Goal: Task Accomplishment & Management: Use online tool/utility

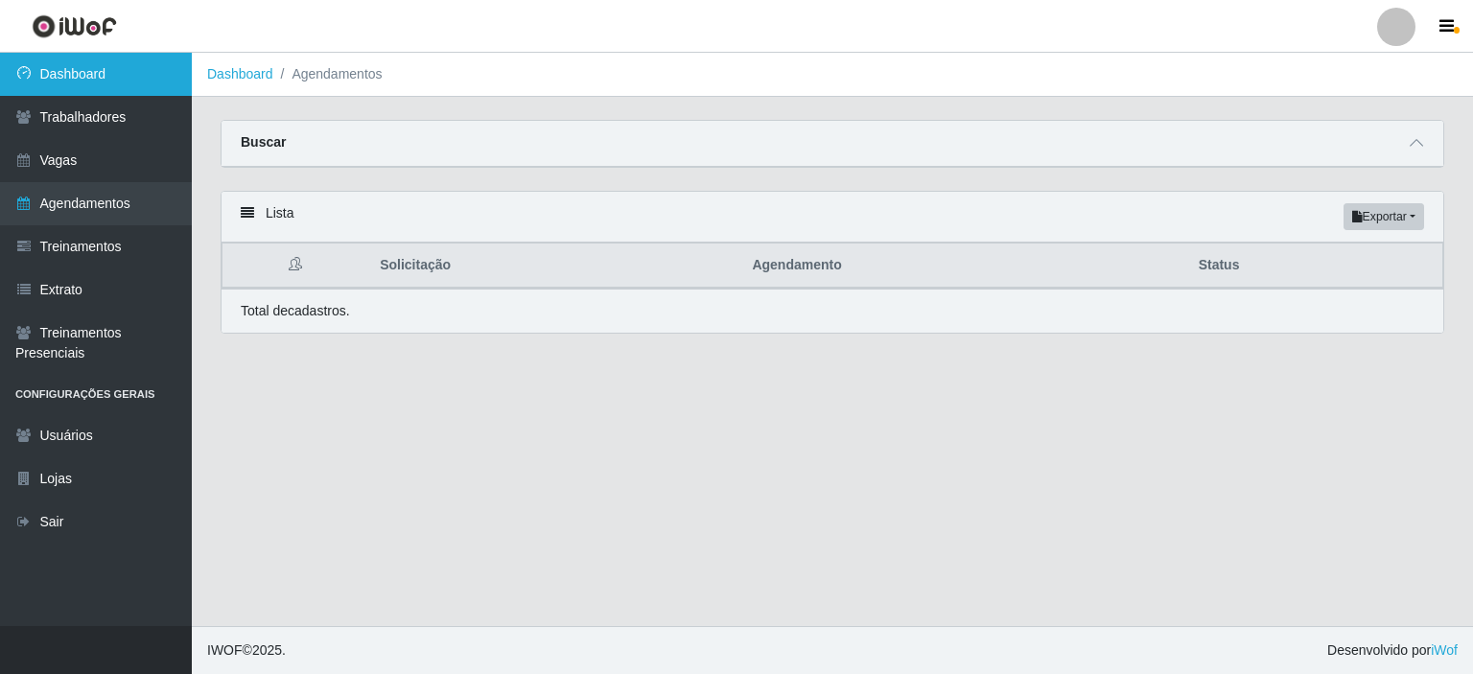
click at [112, 70] on link "Dashboard" at bounding box center [96, 74] width 192 height 43
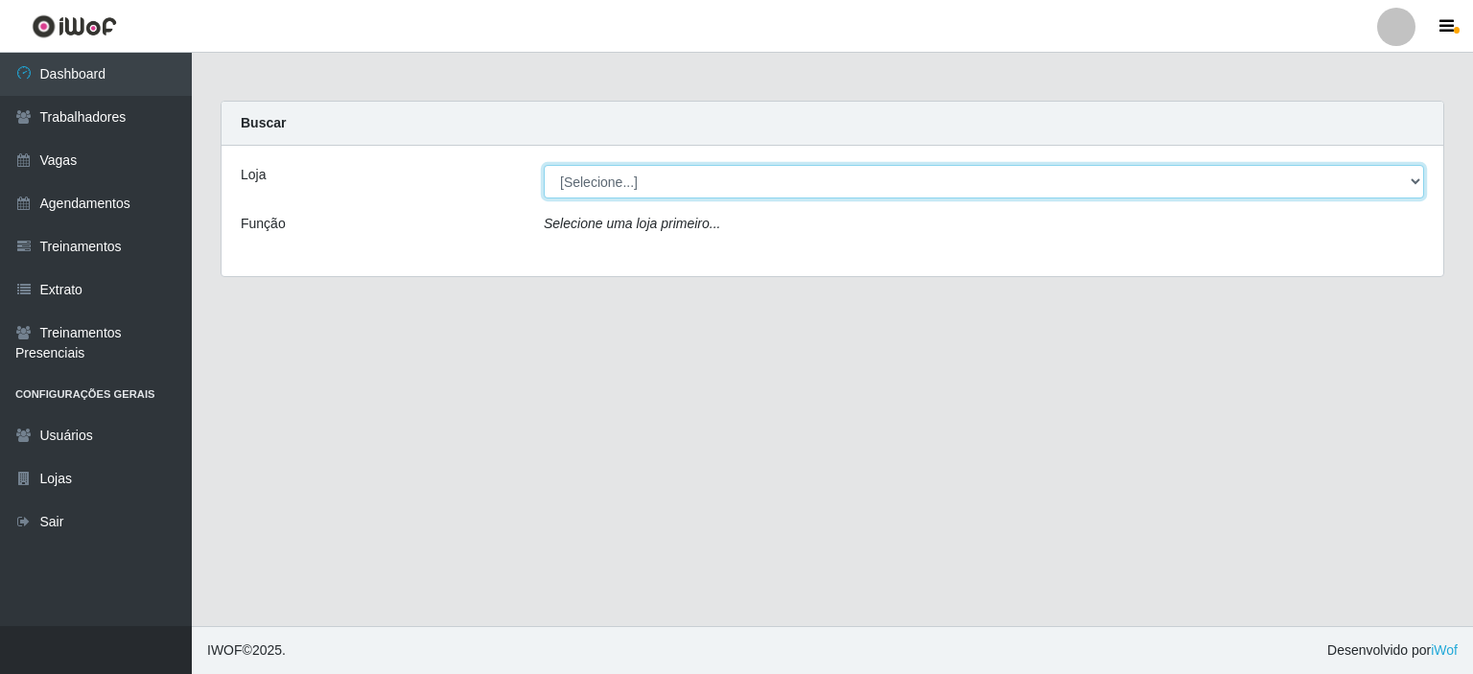
click at [1414, 182] on select "[Selecione...] [GEOGRAPHIC_DATA] - Shopping [GEOGRAPHIC_DATA]" at bounding box center [984, 182] width 880 height 34
select select "424"
click at [544, 165] on select "[Selecione...] [GEOGRAPHIC_DATA] - Shopping [GEOGRAPHIC_DATA]" at bounding box center [984, 182] width 880 height 34
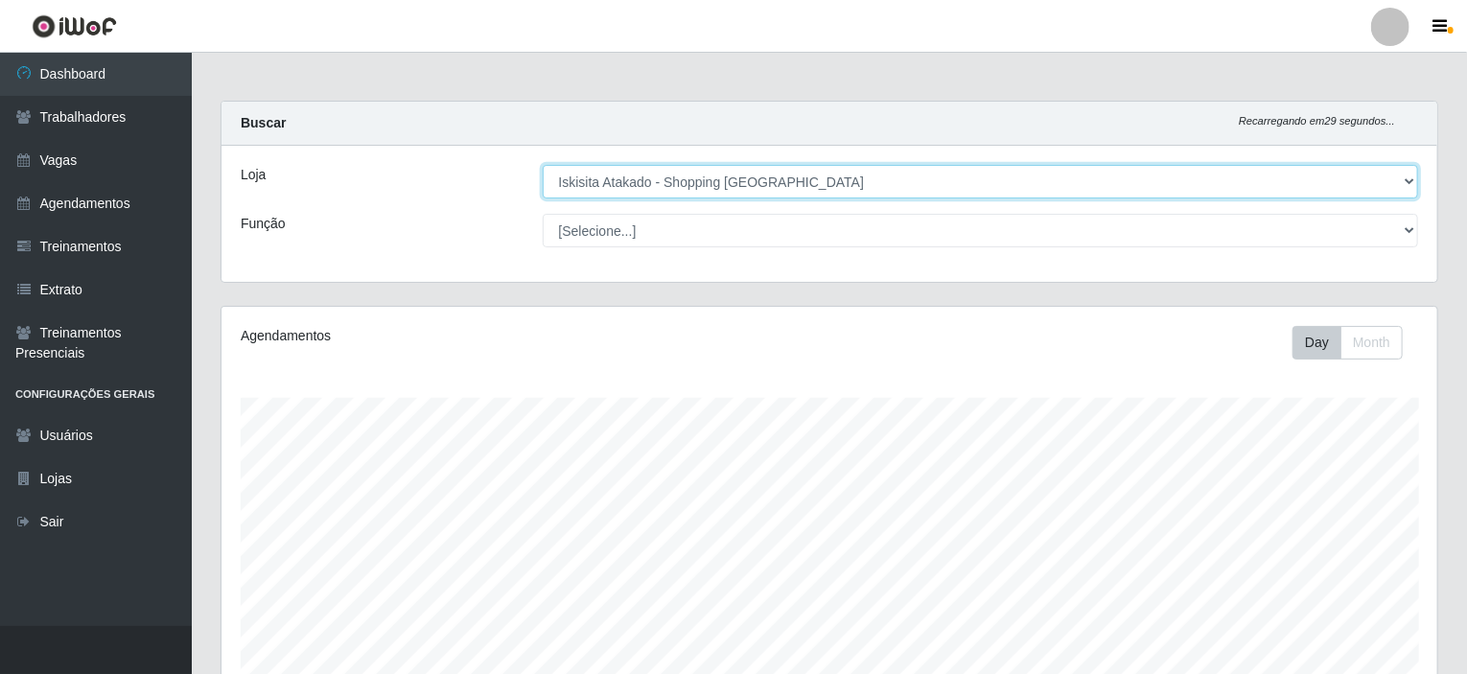
scroll to position [398, 1216]
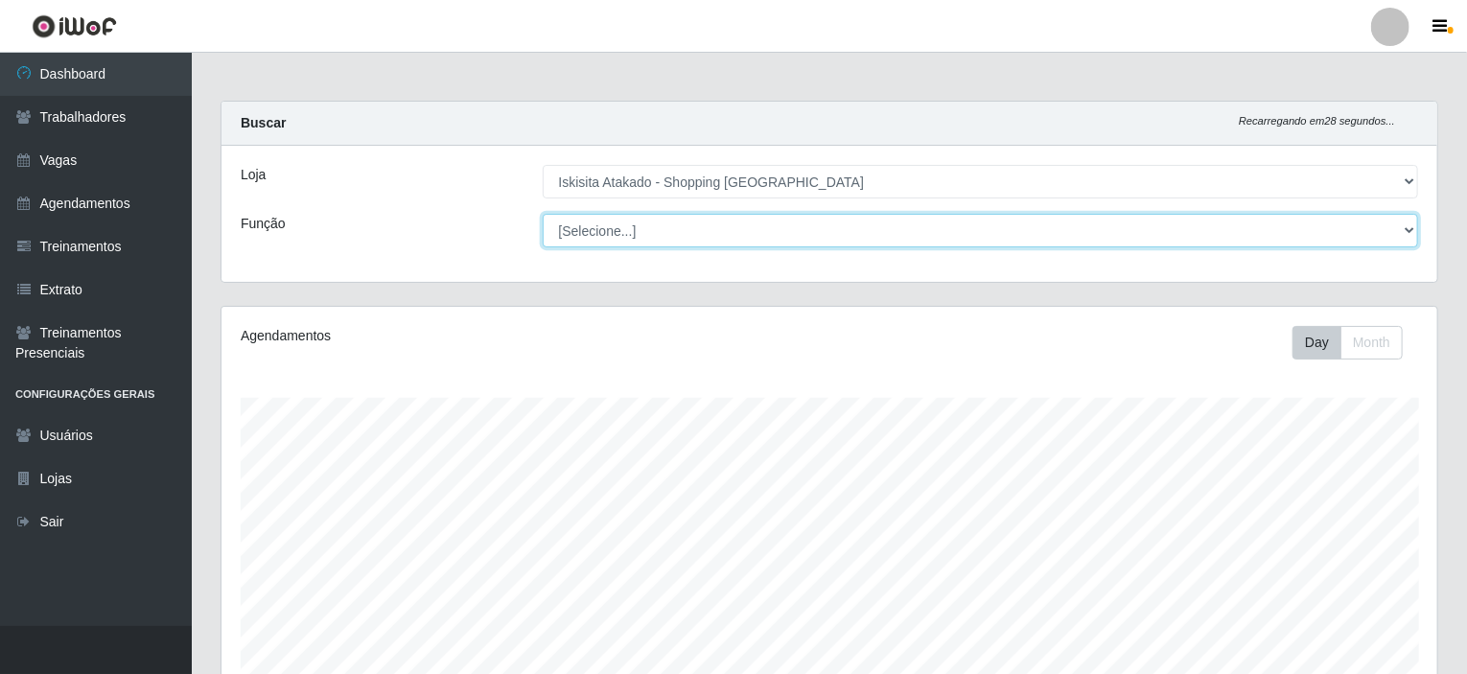
click at [1405, 229] on select "[Selecione...] Auxiliar de Estacionamento Auxiliar de Estacionamento + Auxiliar…" at bounding box center [981, 231] width 877 height 34
click at [543, 214] on select "[Selecione...] Auxiliar de Estacionamento Auxiliar de Estacionamento + Auxiliar…" at bounding box center [981, 231] width 877 height 34
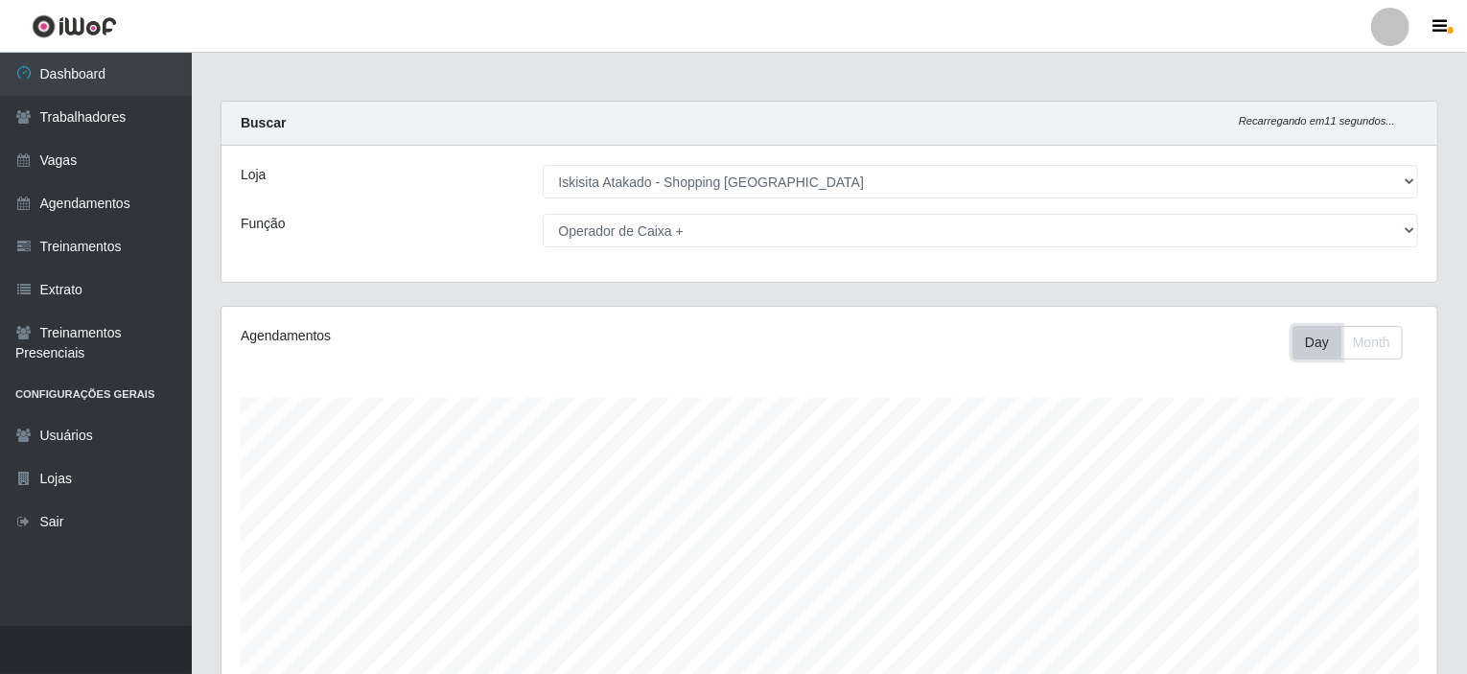
click at [1313, 341] on button "Day" at bounding box center [1317, 343] width 49 height 34
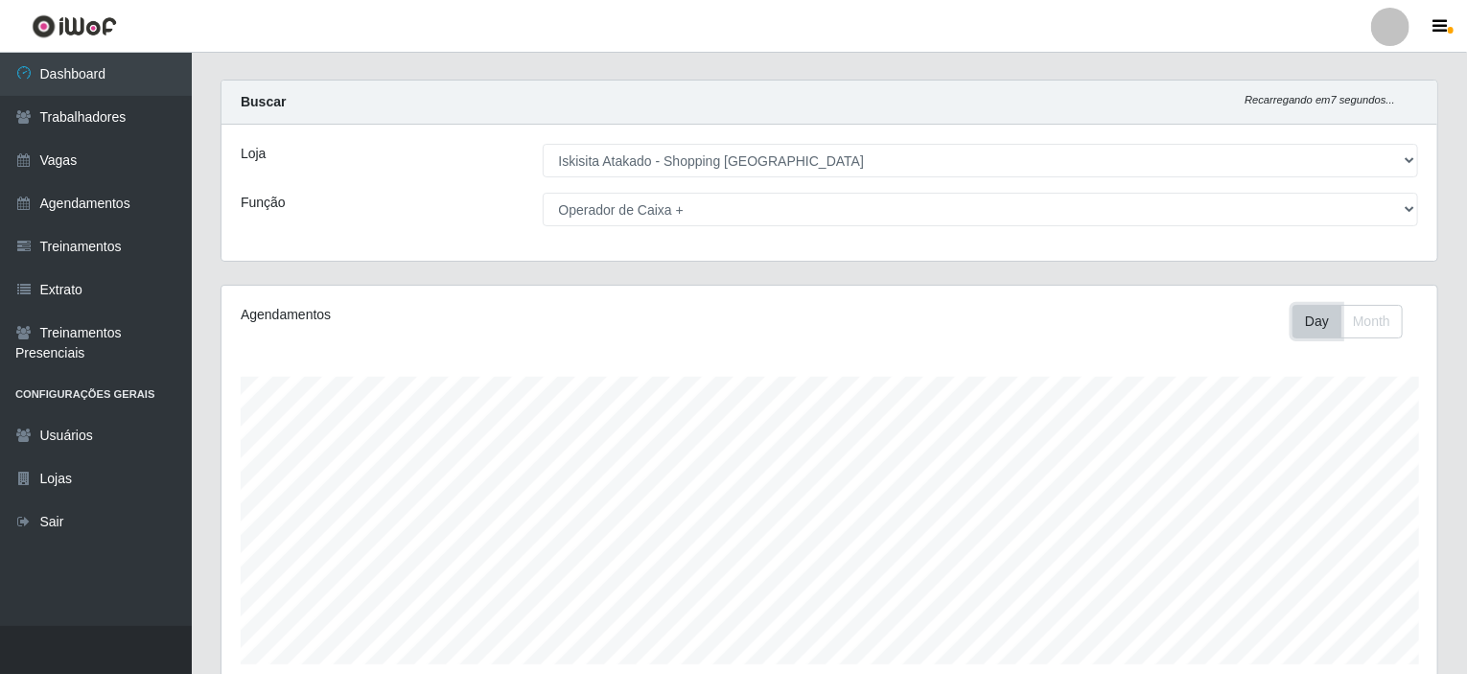
scroll to position [0, 0]
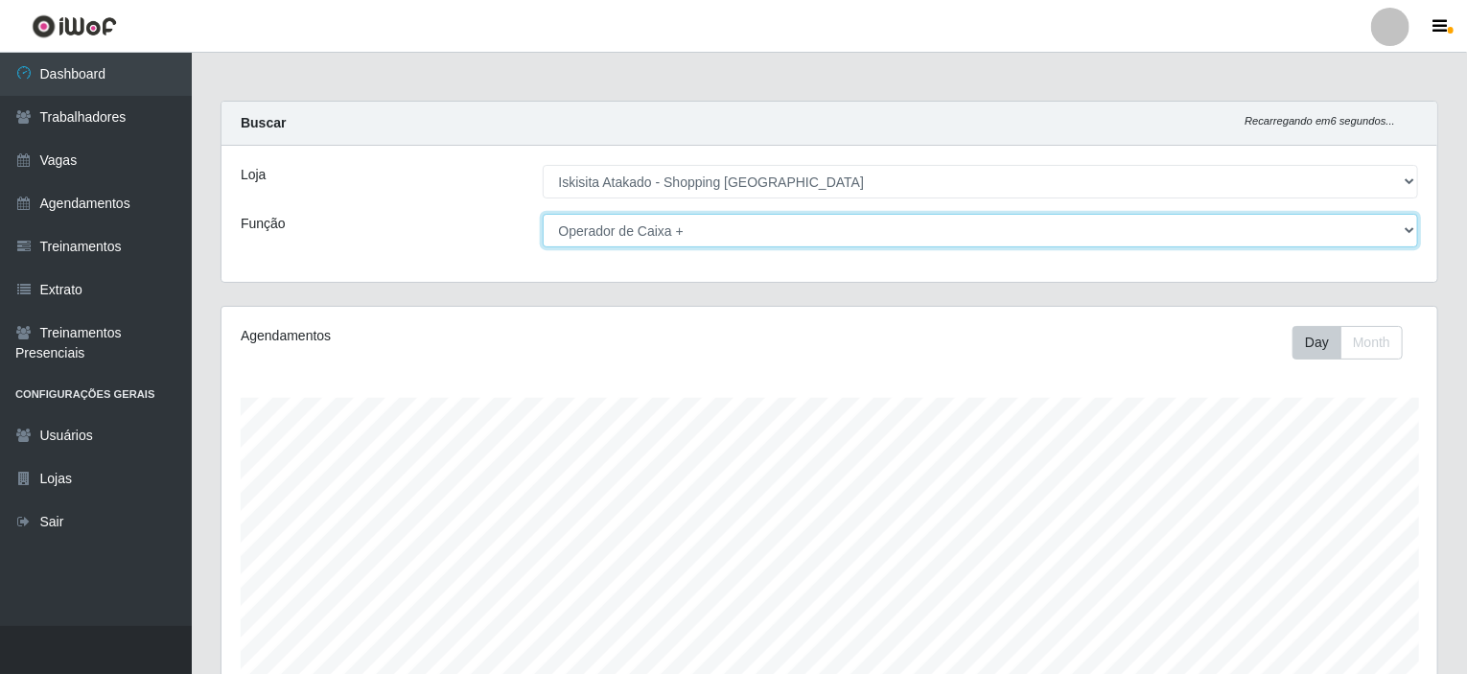
click at [1412, 228] on select "[Selecione...] Auxiliar de Estacionamento Auxiliar de Estacionamento + Auxiliar…" at bounding box center [981, 231] width 877 height 34
select select "73"
click at [543, 214] on select "[Selecione...] Auxiliar de Estacionamento Auxiliar de Estacionamento + Auxiliar…" at bounding box center [981, 231] width 877 height 34
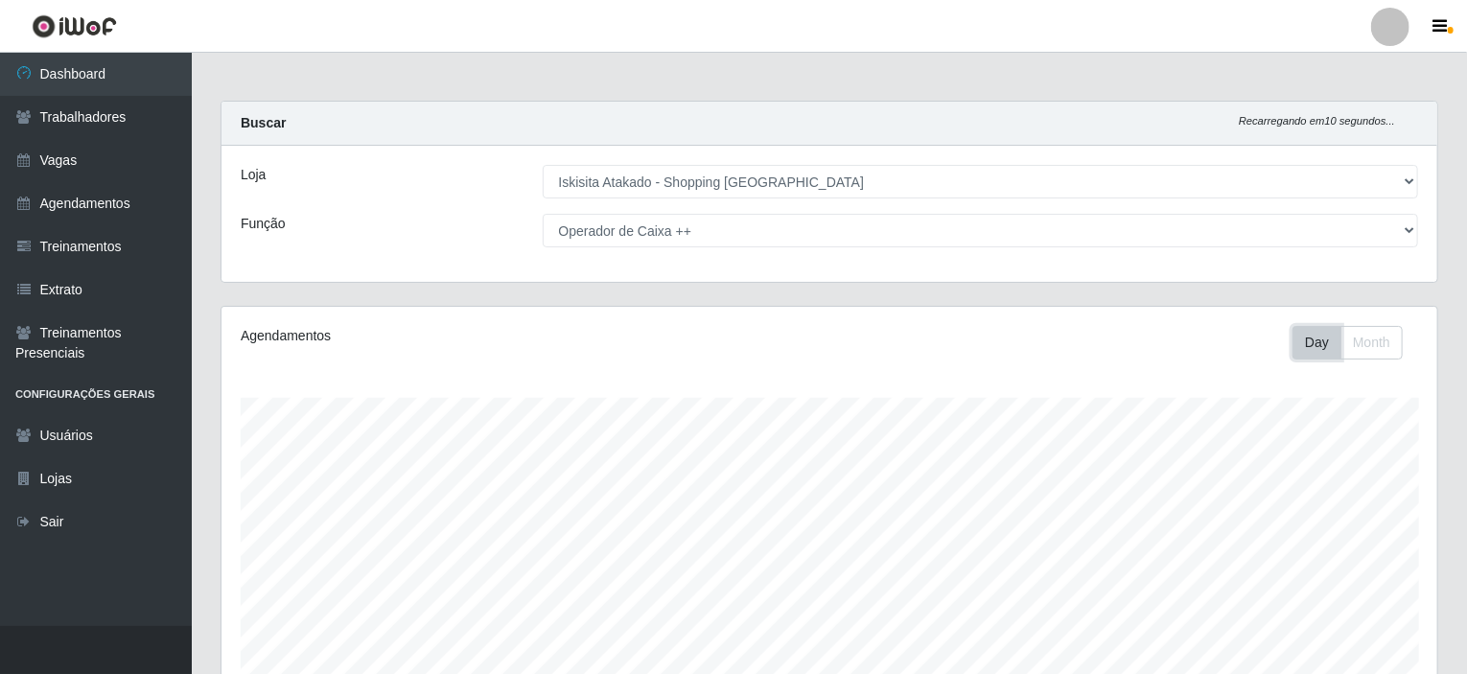
click at [1316, 339] on button "Day" at bounding box center [1317, 343] width 49 height 34
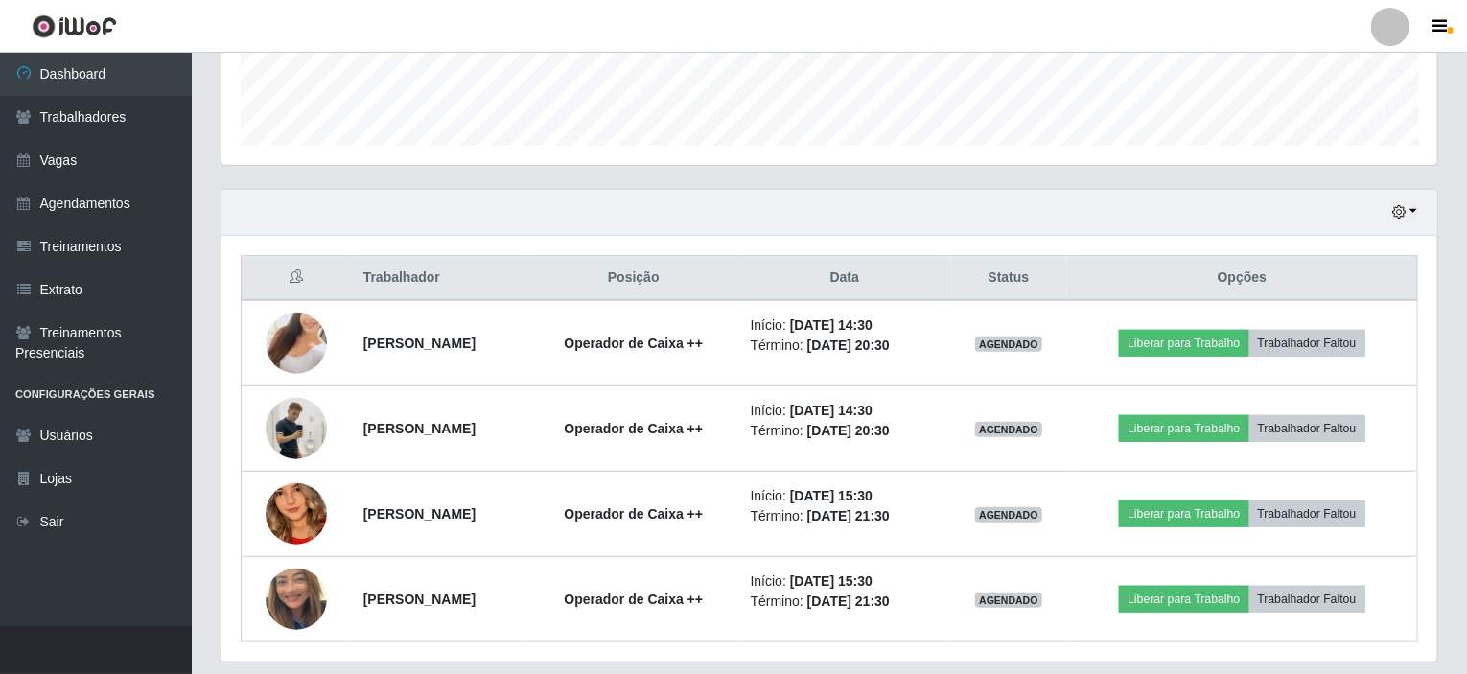
scroll to position [595, 0]
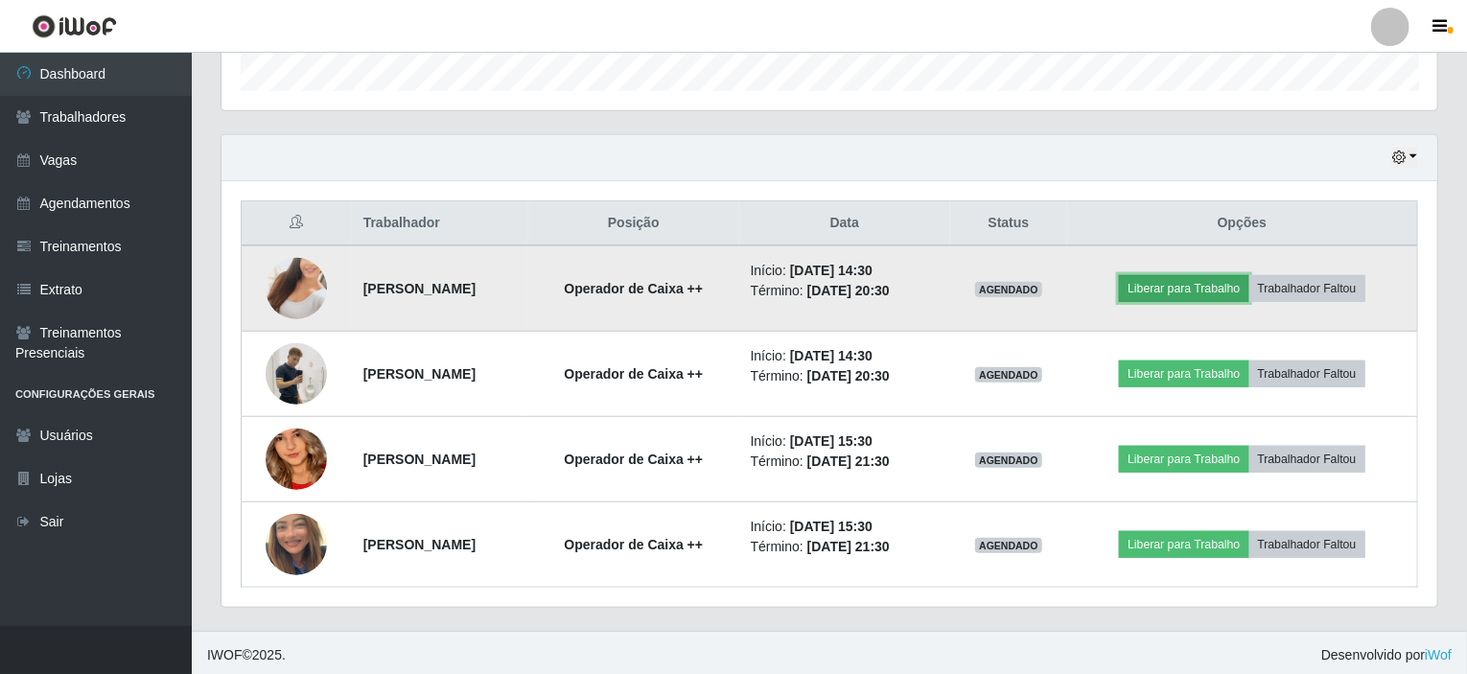
click at [1218, 286] on button "Liberar para Trabalho" at bounding box center [1183, 288] width 129 height 27
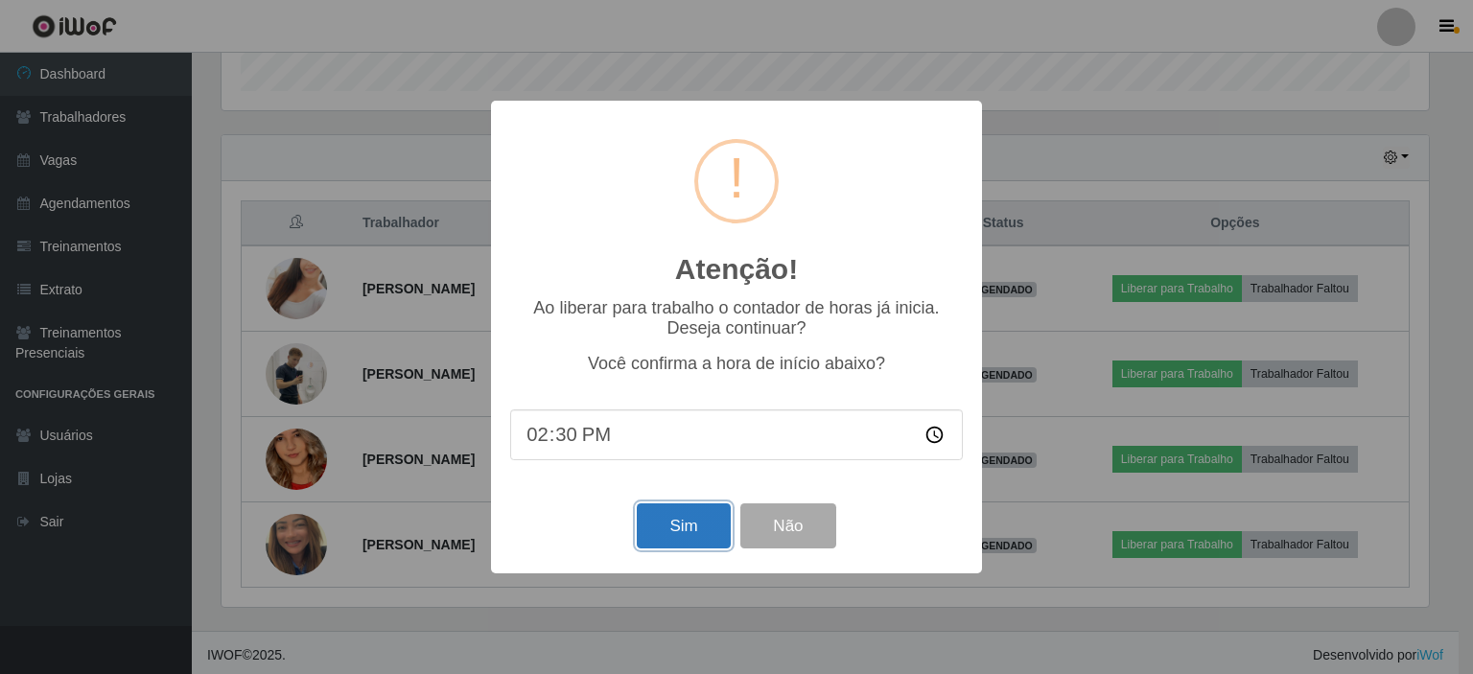
click at [703, 532] on button "Sim" at bounding box center [683, 525] width 93 height 45
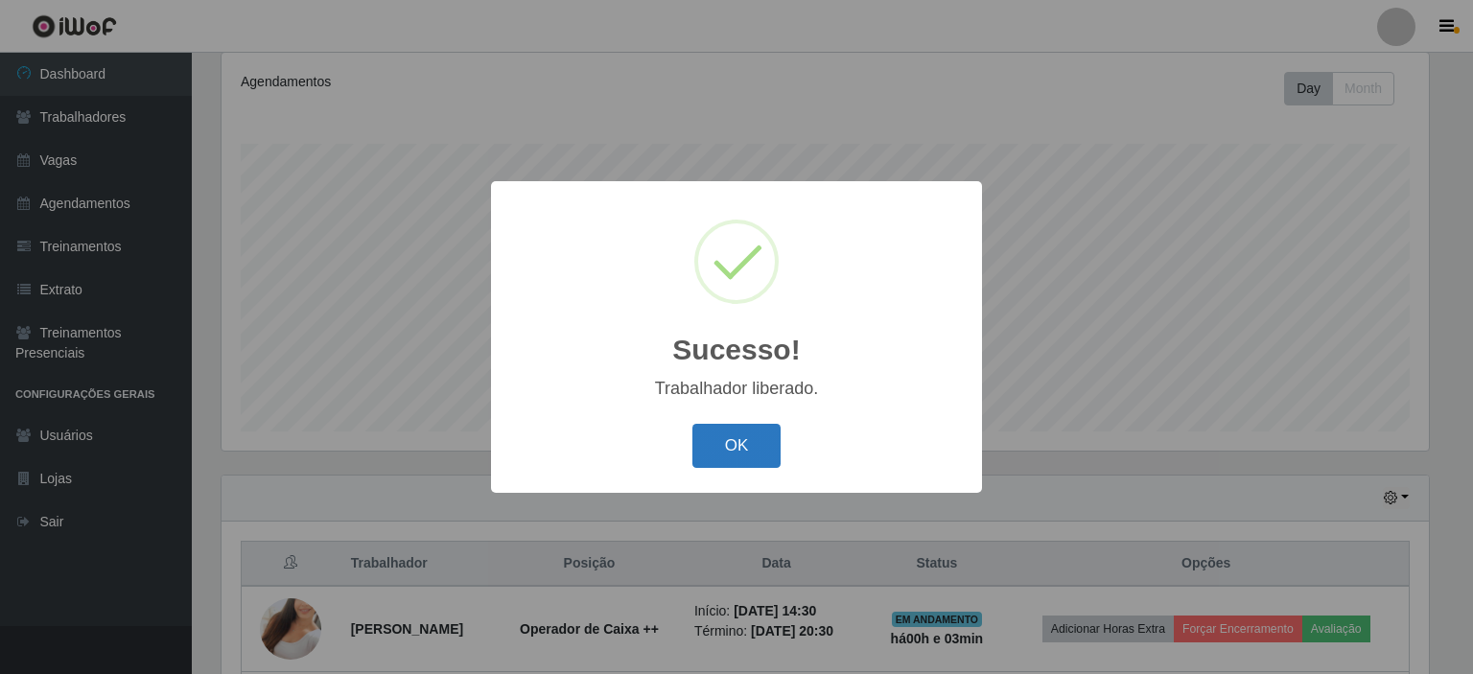
click at [744, 445] on button "OK" at bounding box center [736, 446] width 89 height 45
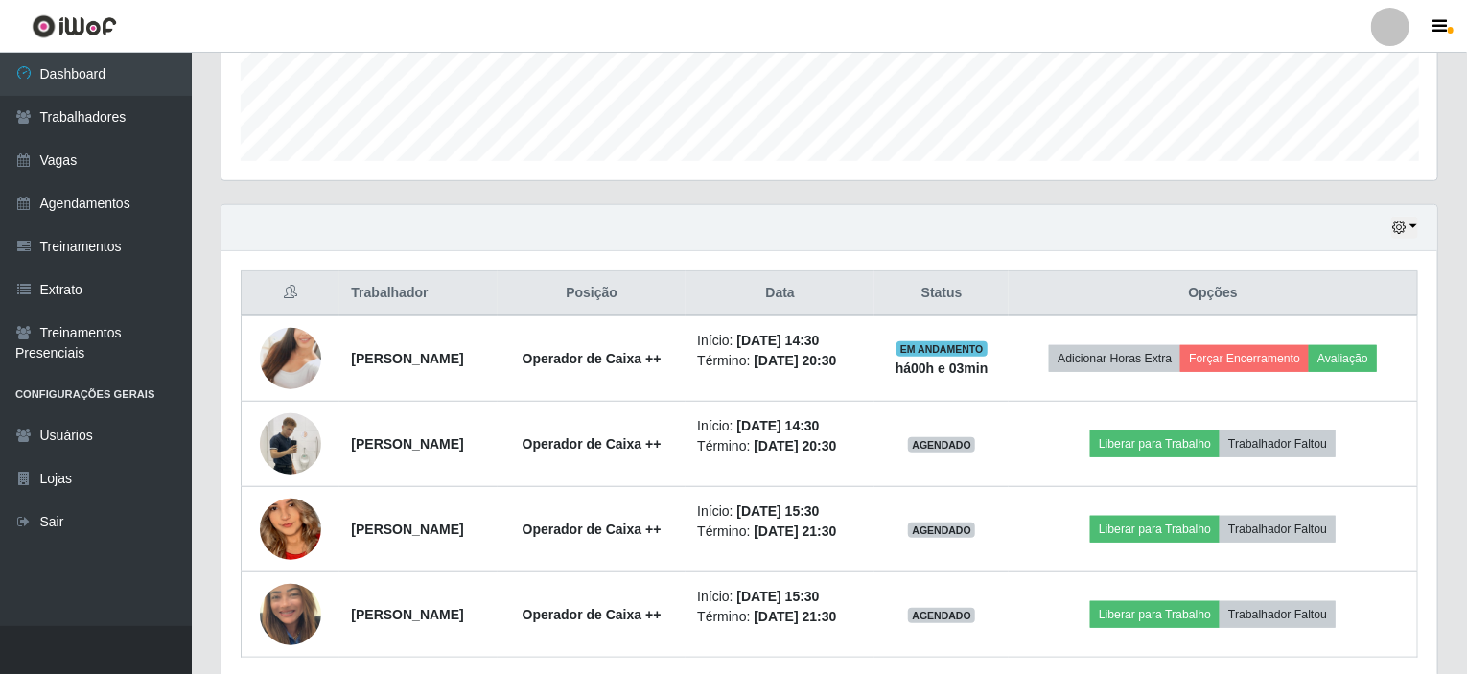
scroll to position [595, 0]
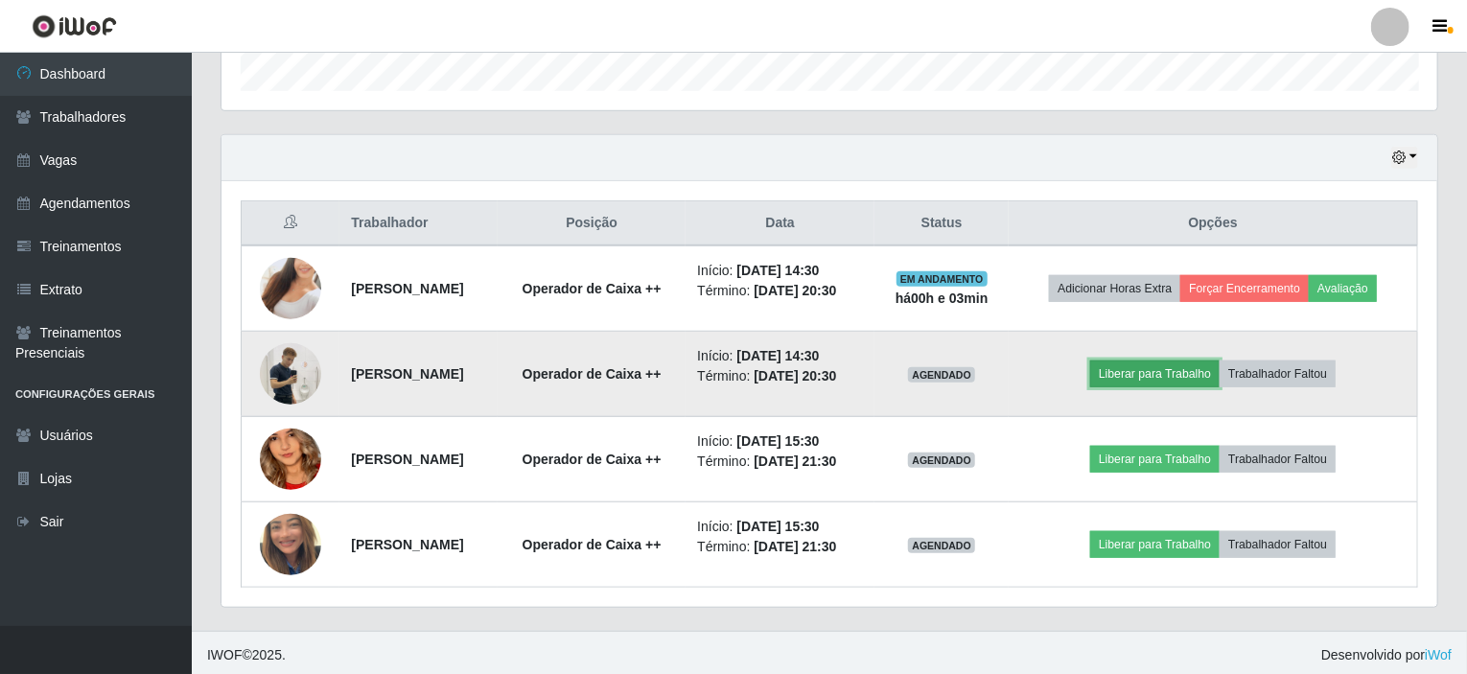
click at [1201, 363] on button "Liberar para Trabalho" at bounding box center [1154, 374] width 129 height 27
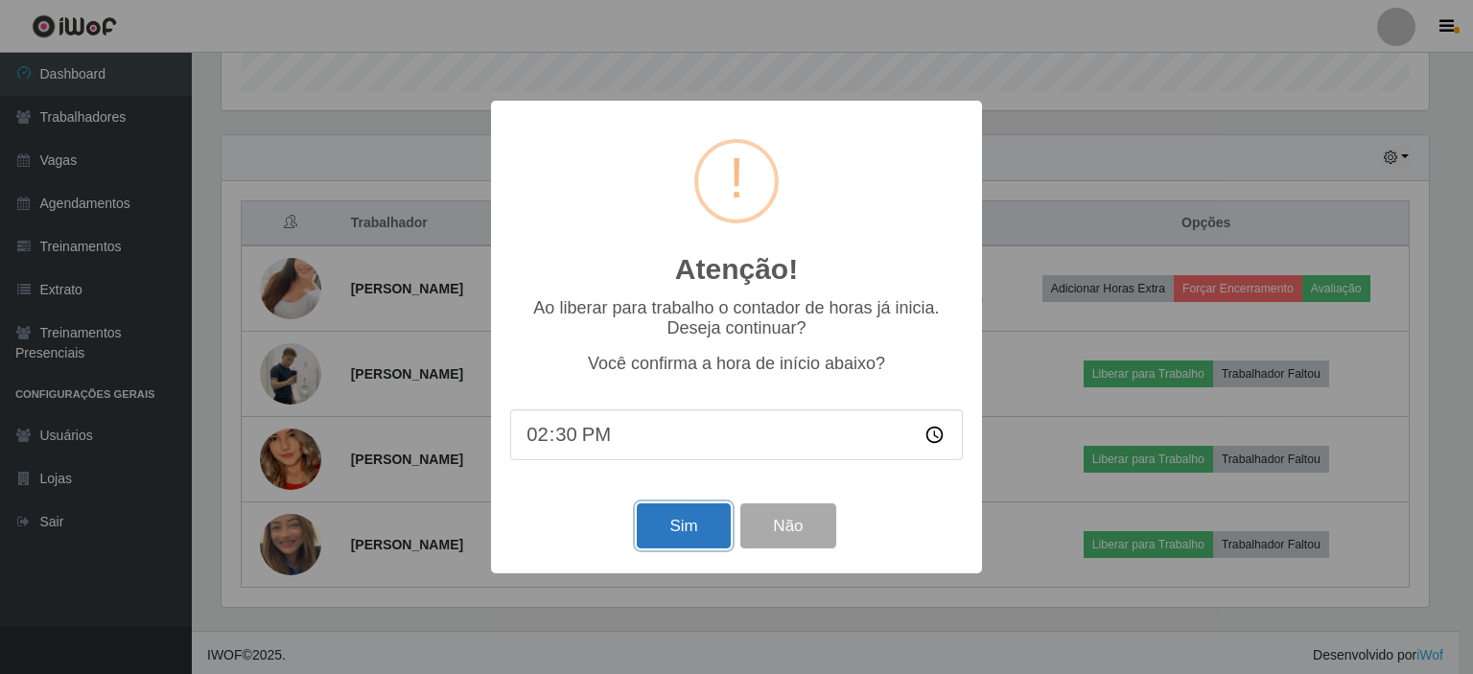
click at [648, 541] on button "Sim" at bounding box center [683, 525] width 93 height 45
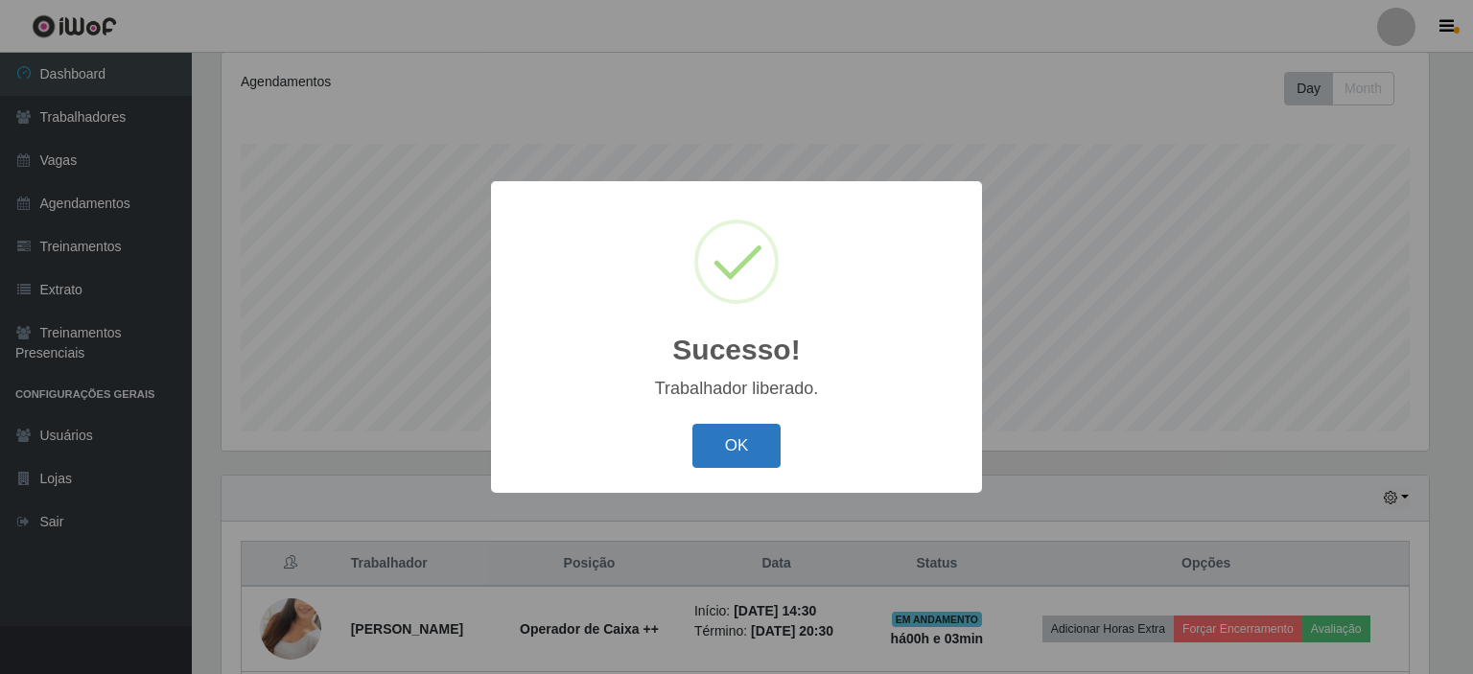
click at [723, 458] on button "OK" at bounding box center [736, 446] width 89 height 45
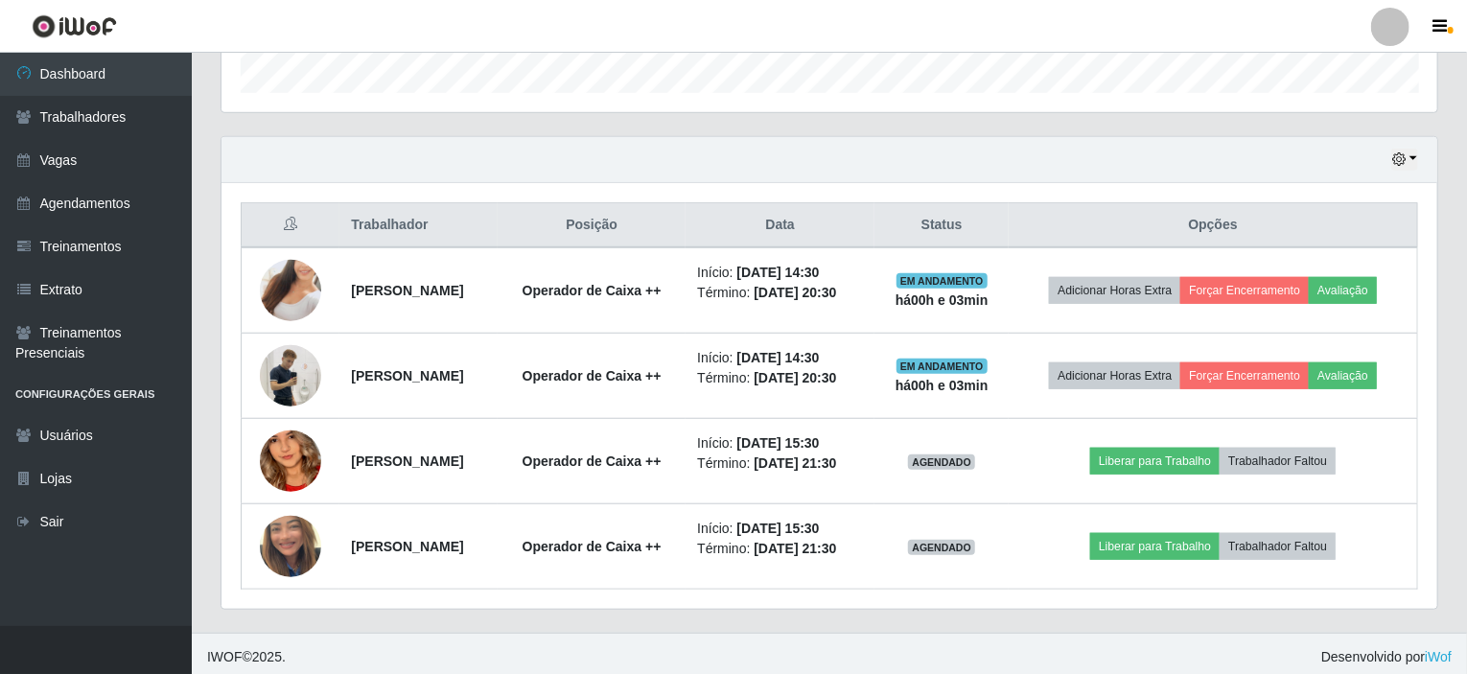
scroll to position [595, 0]
